Goal: Navigation & Orientation: Go to known website

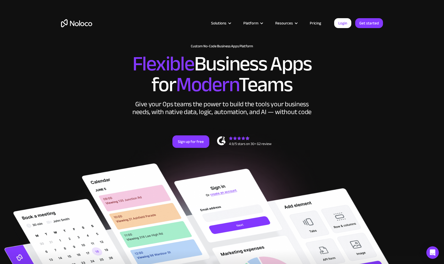
click at [343, 30] on div "Solutions Use Cases Business Types Project Management Keep track of customers, …" at bounding box center [222, 28] width 333 height 31
click at [342, 26] on link "Login" at bounding box center [342, 23] width 17 height 10
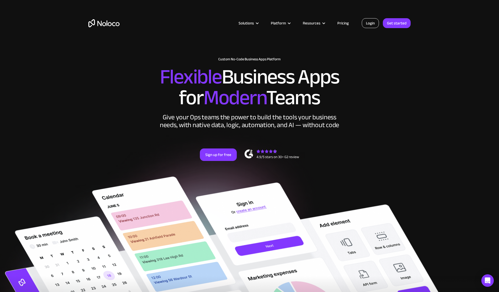
click at [371, 27] on link "Login" at bounding box center [370, 23] width 17 height 10
click at [367, 22] on link "Login" at bounding box center [370, 23] width 17 height 10
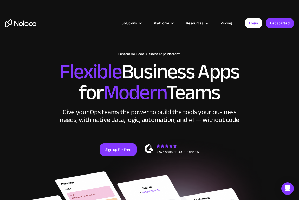
click at [142, 71] on h2 "Flexible Business Apps for Modern Teams" at bounding box center [149, 82] width 288 height 42
click at [150, 48] on div "Solutions Use Cases Business Types Project Management Keep track of customers, …" at bounding box center [149, 24] width 299 height 49
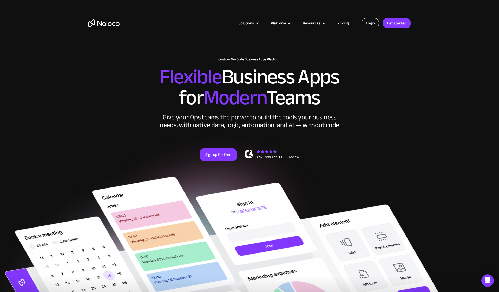
click at [369, 22] on link "Login" at bounding box center [370, 23] width 17 height 10
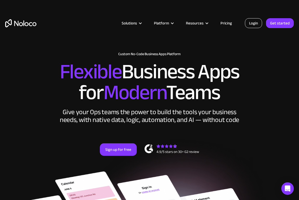
click at [253, 22] on link "Login" at bounding box center [253, 23] width 17 height 10
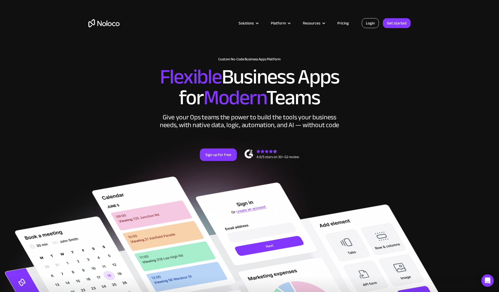
click at [373, 24] on link "Login" at bounding box center [370, 23] width 17 height 10
